Goal: Information Seeking & Learning: Check status

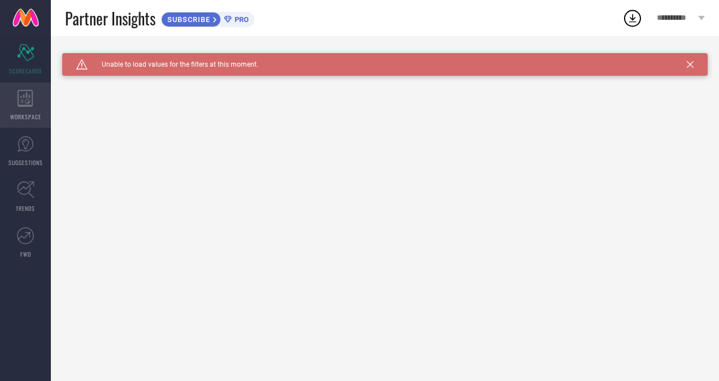
click at [28, 106] on icon at bounding box center [25, 98] width 15 height 17
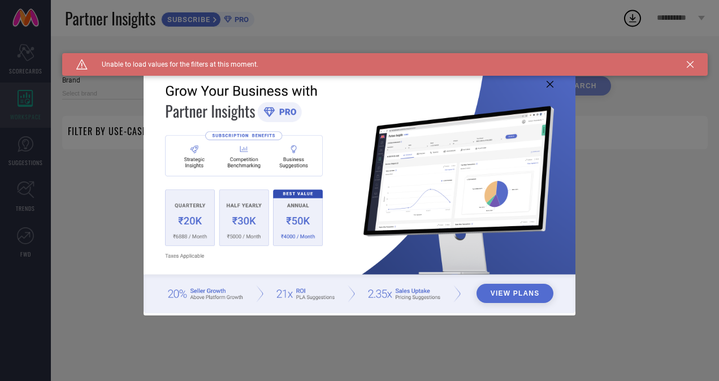
type input "1 STOP FASHION"
type input "All"
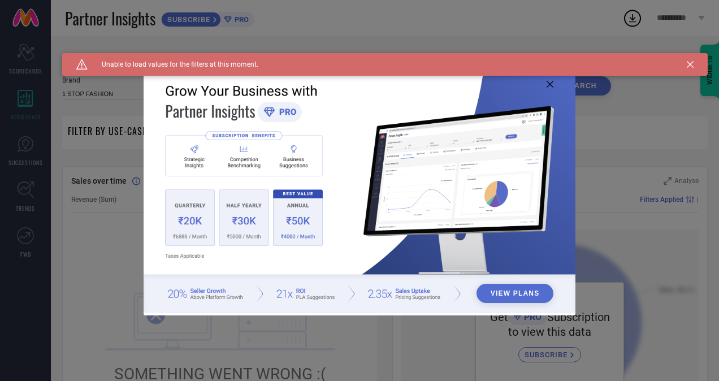
click at [549, 85] on icon at bounding box center [550, 84] width 7 height 7
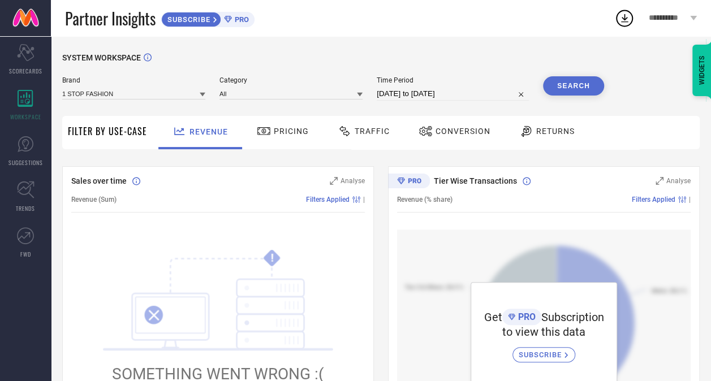
click at [288, 133] on span "Pricing" at bounding box center [291, 131] width 35 height 9
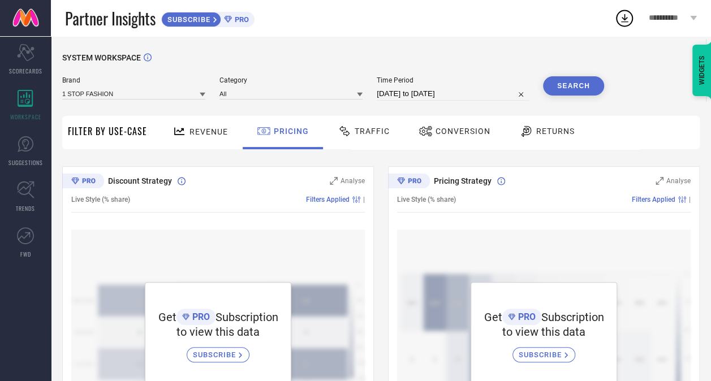
click at [364, 132] on span "Traffic" at bounding box center [372, 131] width 35 height 9
